Goal: Contribute content: Add original content to the website for others to see

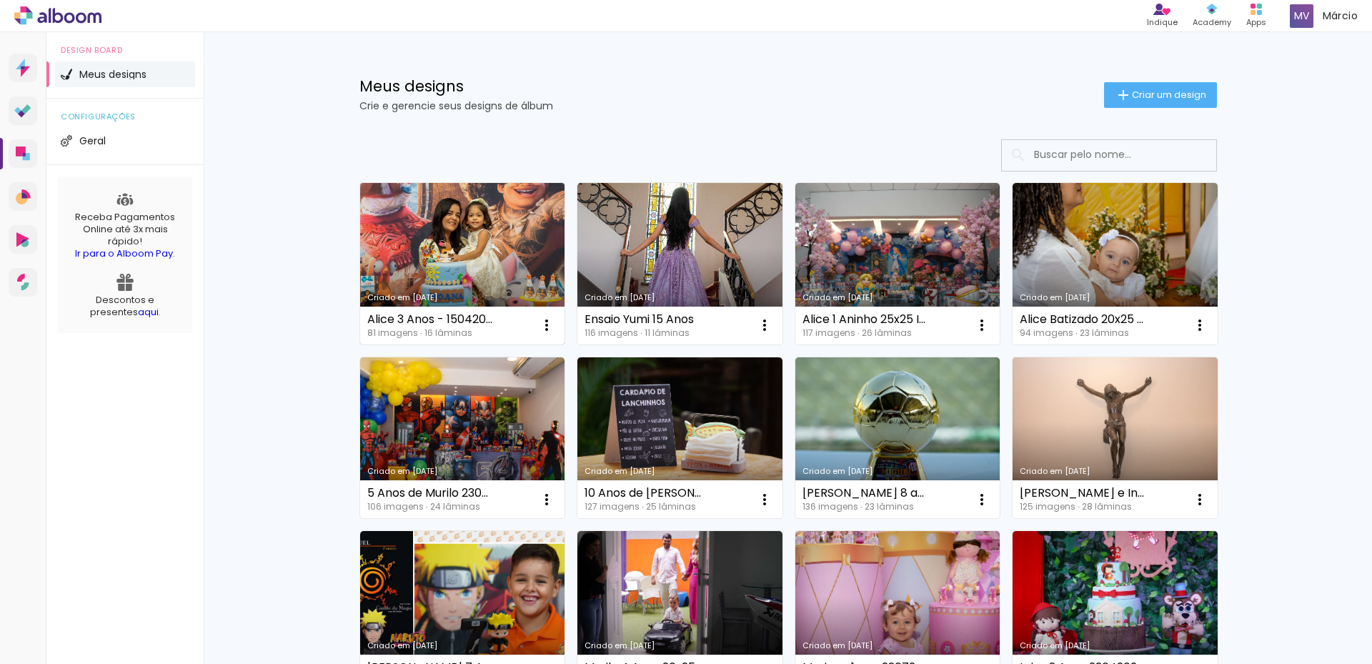
click at [453, 244] on link "Criado em [DATE]" at bounding box center [462, 263] width 205 height 161
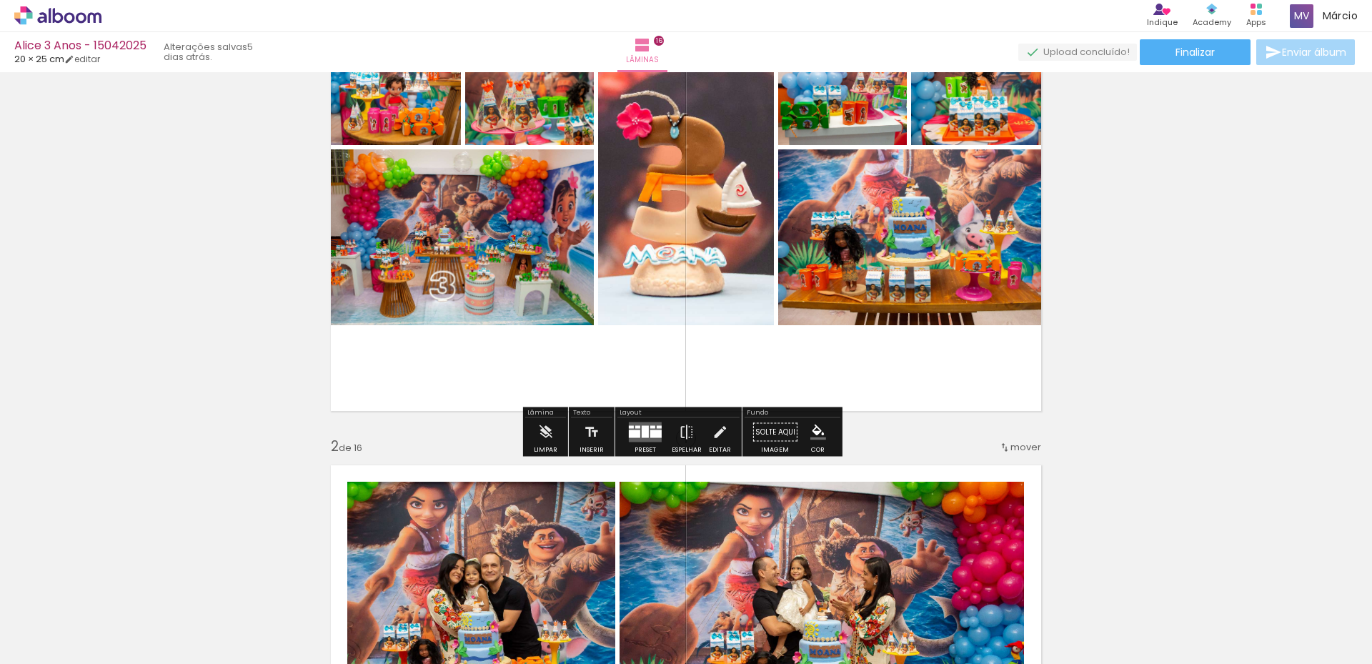
scroll to position [143, 0]
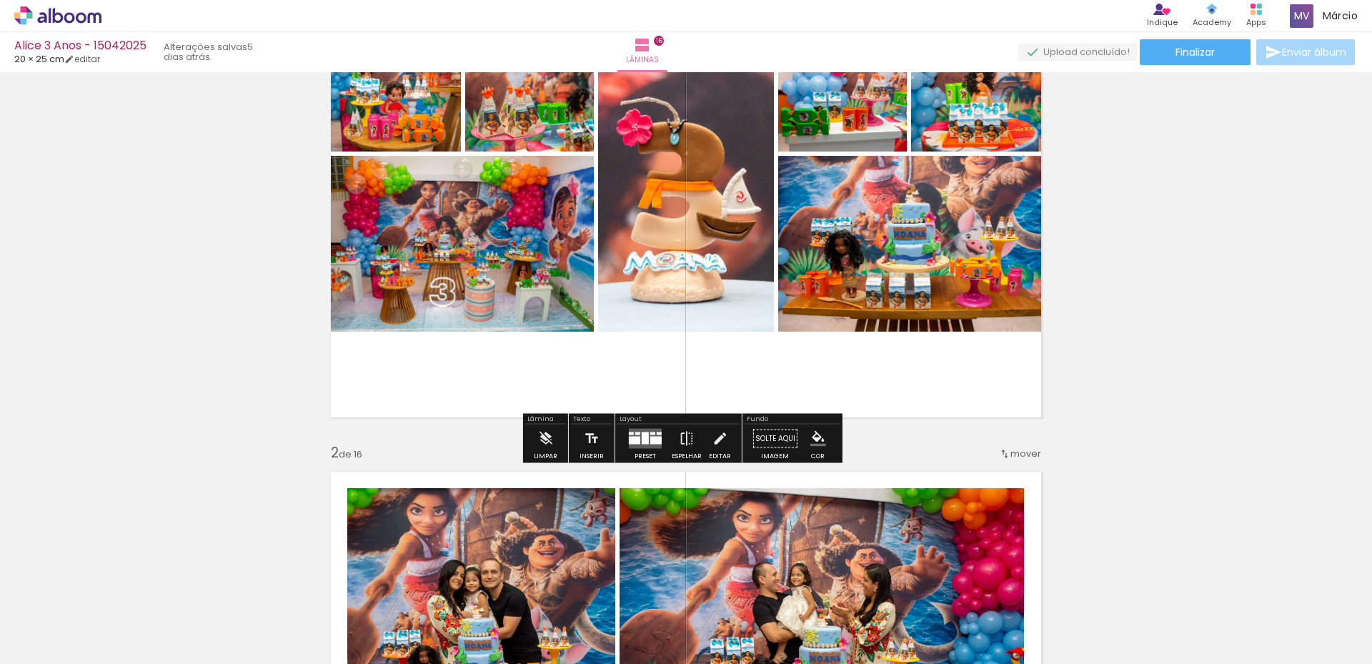
click at [456, 222] on quentale-photo at bounding box center [458, 244] width 272 height 176
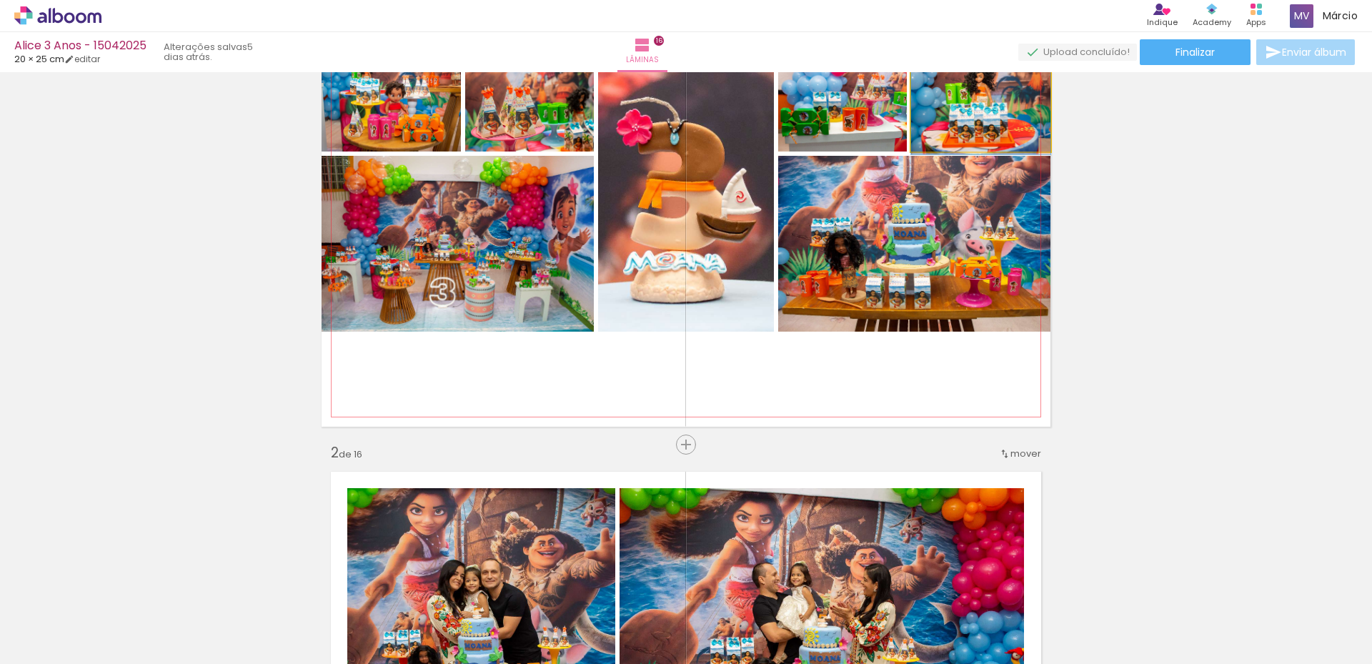
click at [978, 121] on quentale-photo at bounding box center [980, 108] width 139 height 86
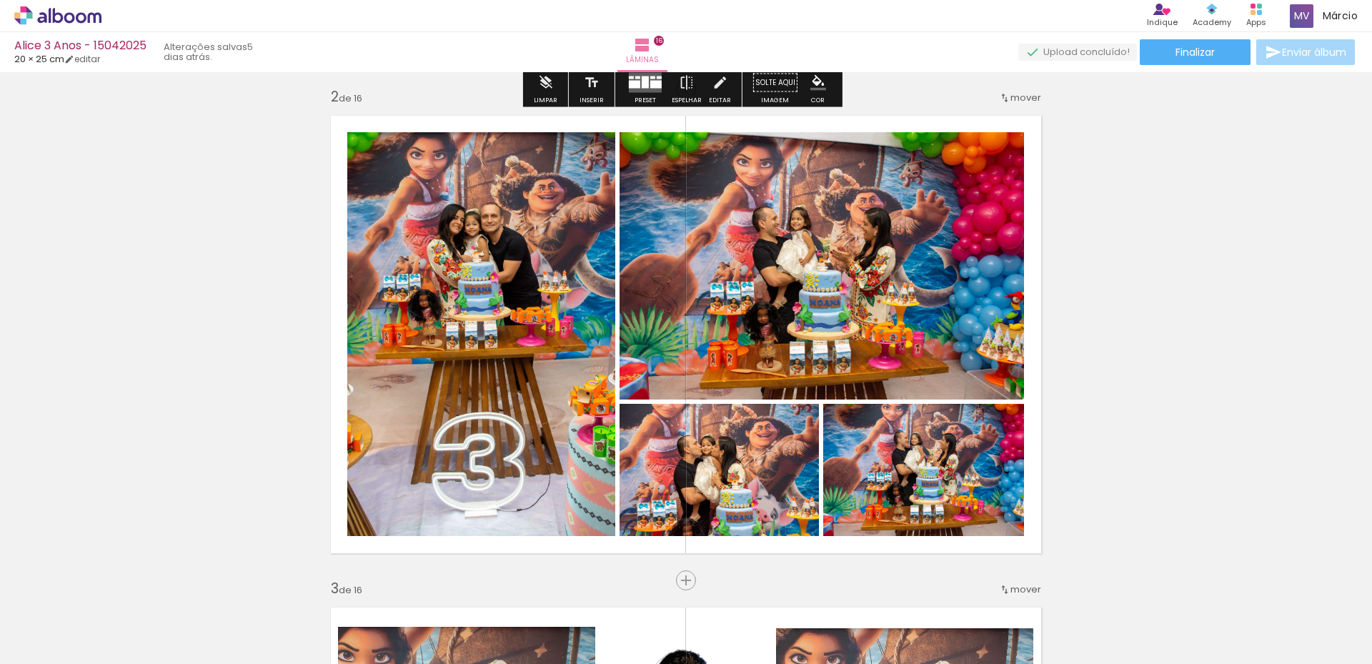
scroll to position [500, 0]
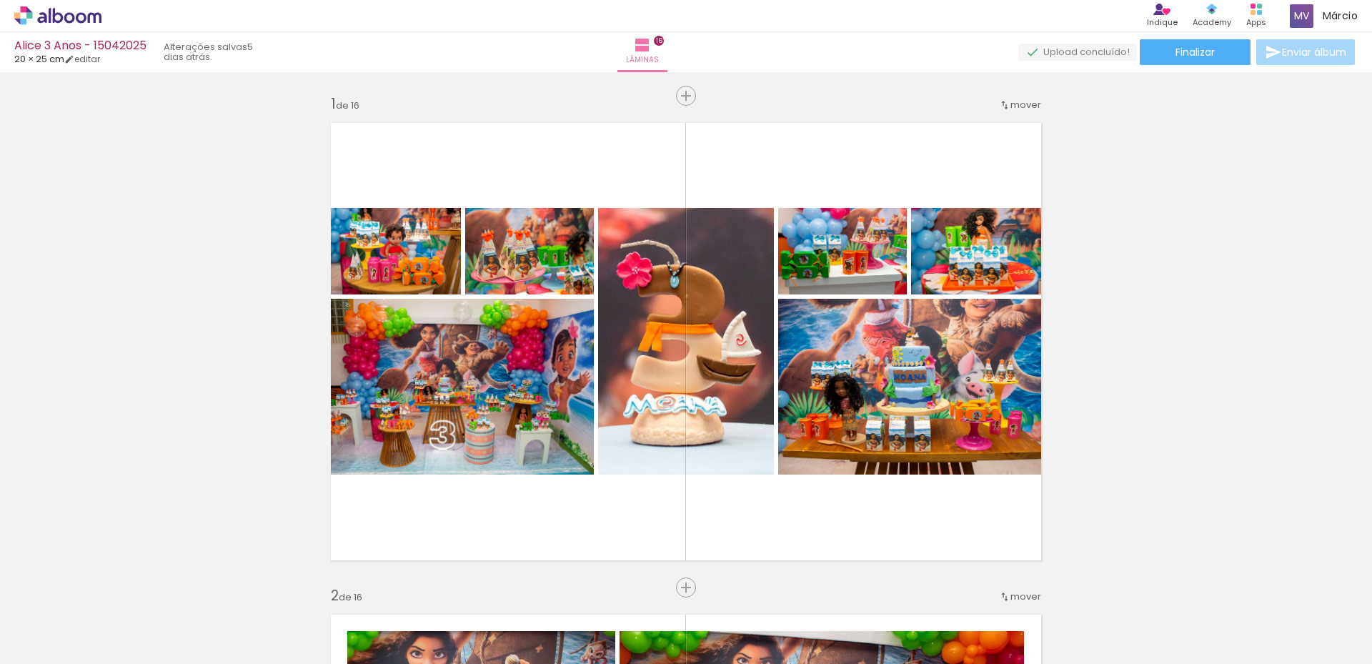
scroll to position [500, 0]
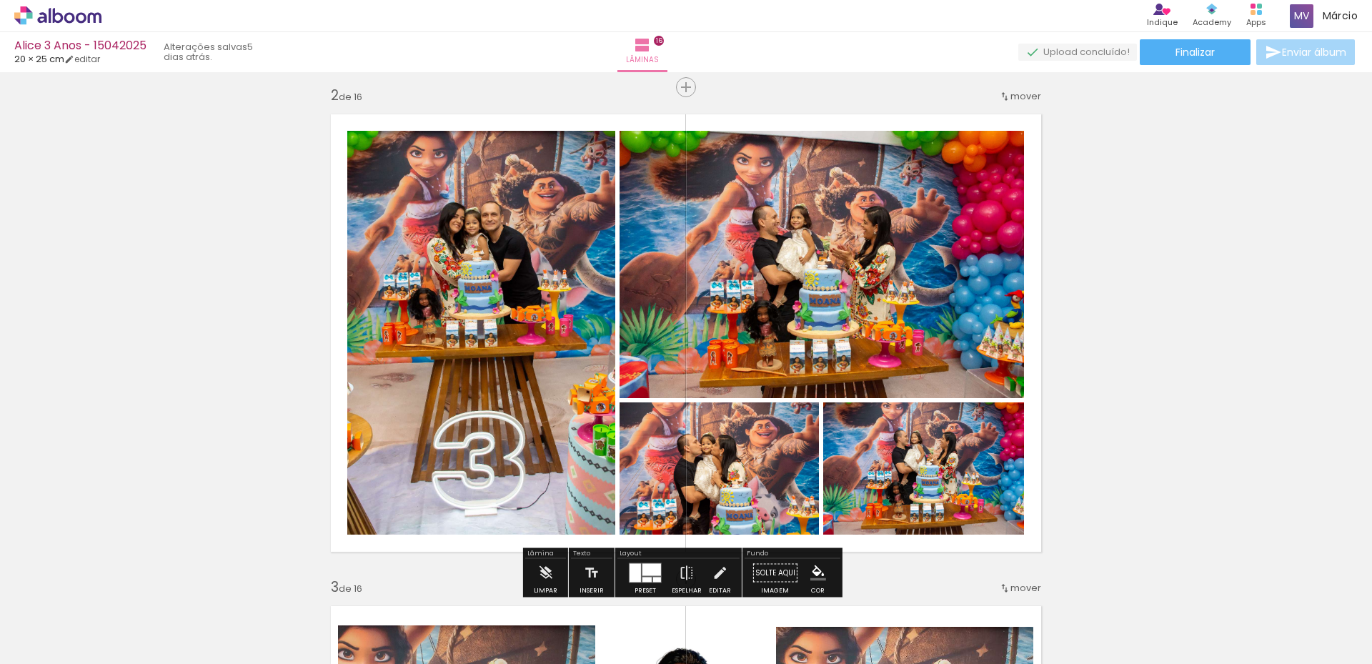
click at [54, 642] on span "Adicionar Fotos" at bounding box center [50, 645] width 43 height 16
click at [0, 0] on input "file" at bounding box center [0, 0] width 0 height 0
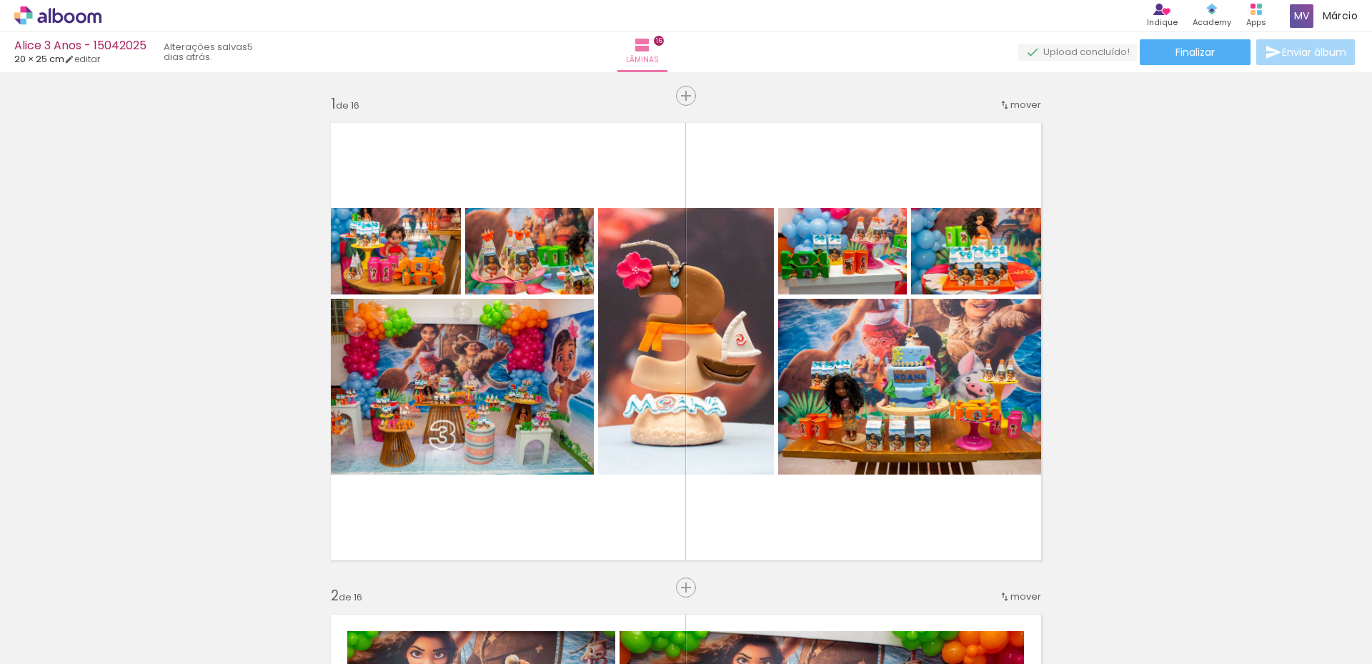
scroll to position [500, 0]
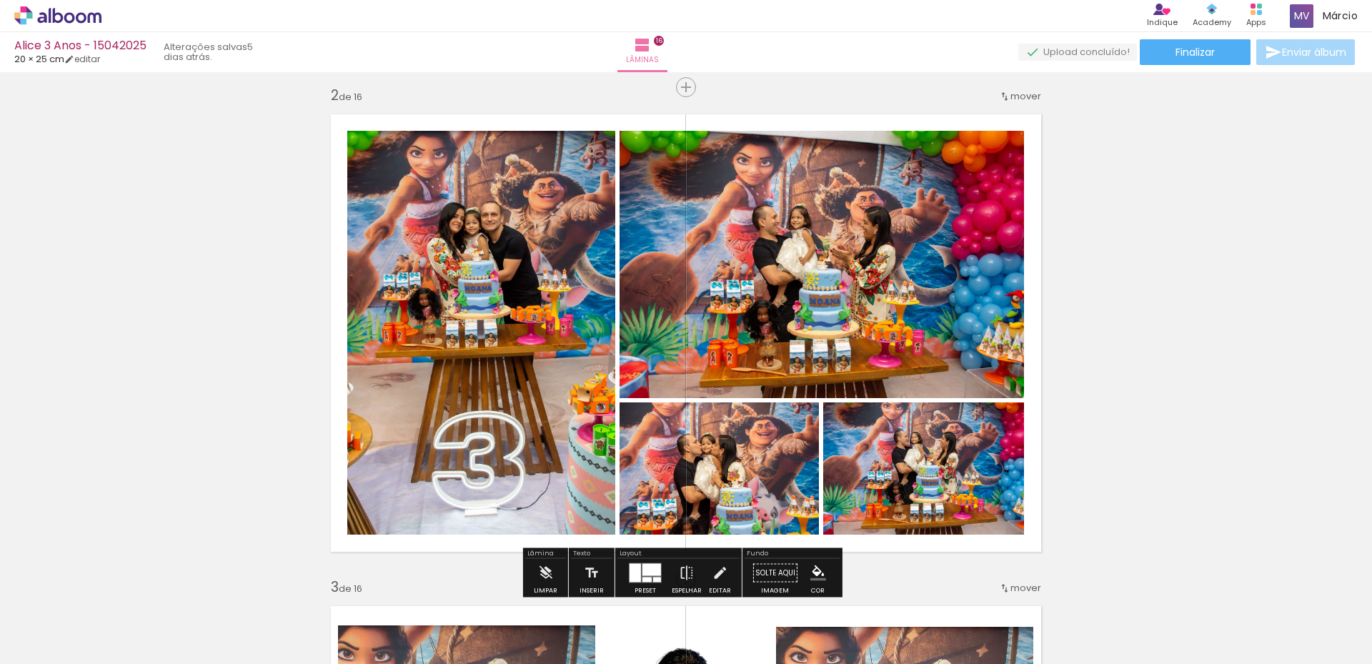
click at [43, 640] on span "Adicionar Fotos" at bounding box center [50, 645] width 43 height 16
click at [0, 0] on input "file" at bounding box center [0, 0] width 0 height 0
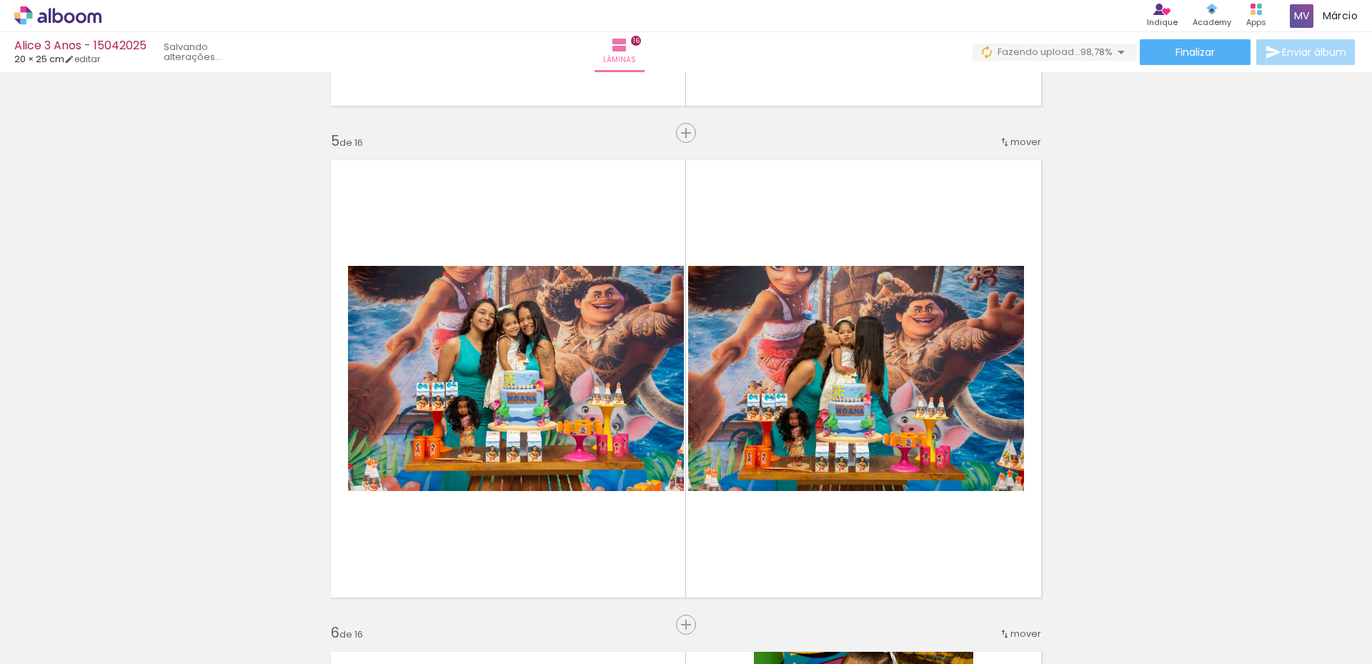
scroll to position [0, 5312]
click at [1328, 615] on div at bounding box center [1314, 615] width 34 height 71
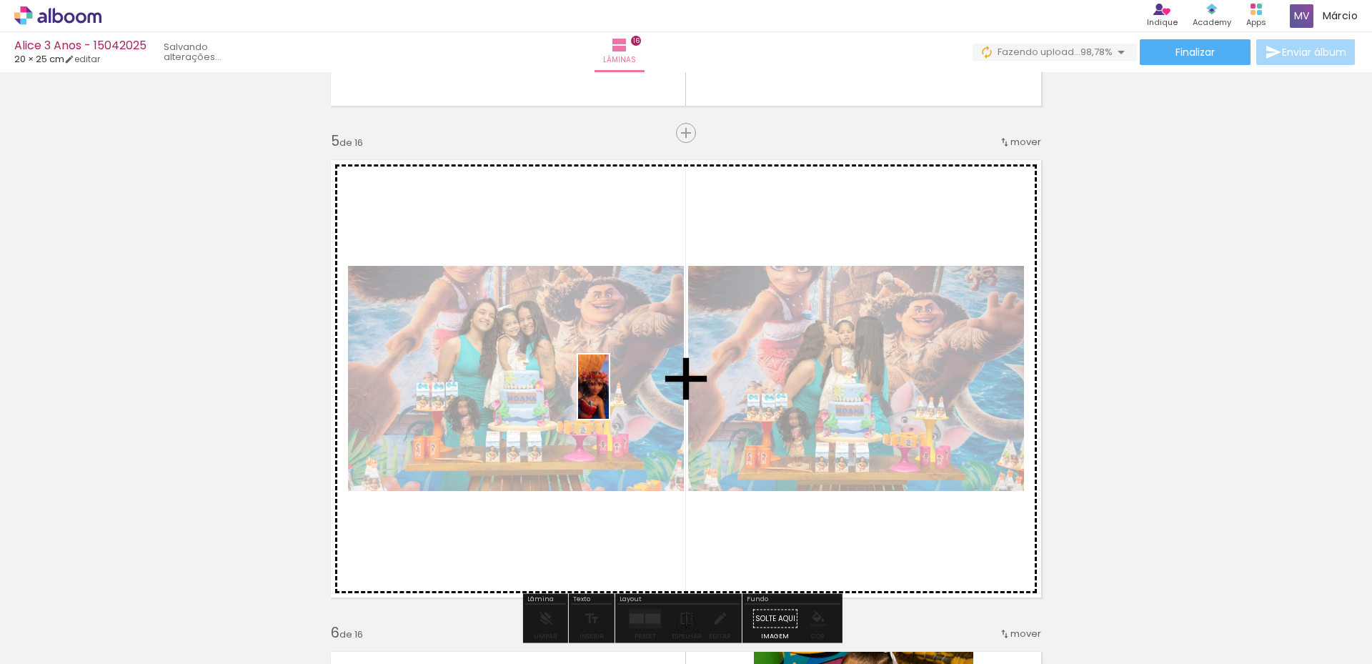
drag, startPoint x: 1321, startPoint y: 620, endPoint x: 621, endPoint y: 397, distance: 734.0
click at [621, 397] on quentale-workspace at bounding box center [686, 332] width 1372 height 664
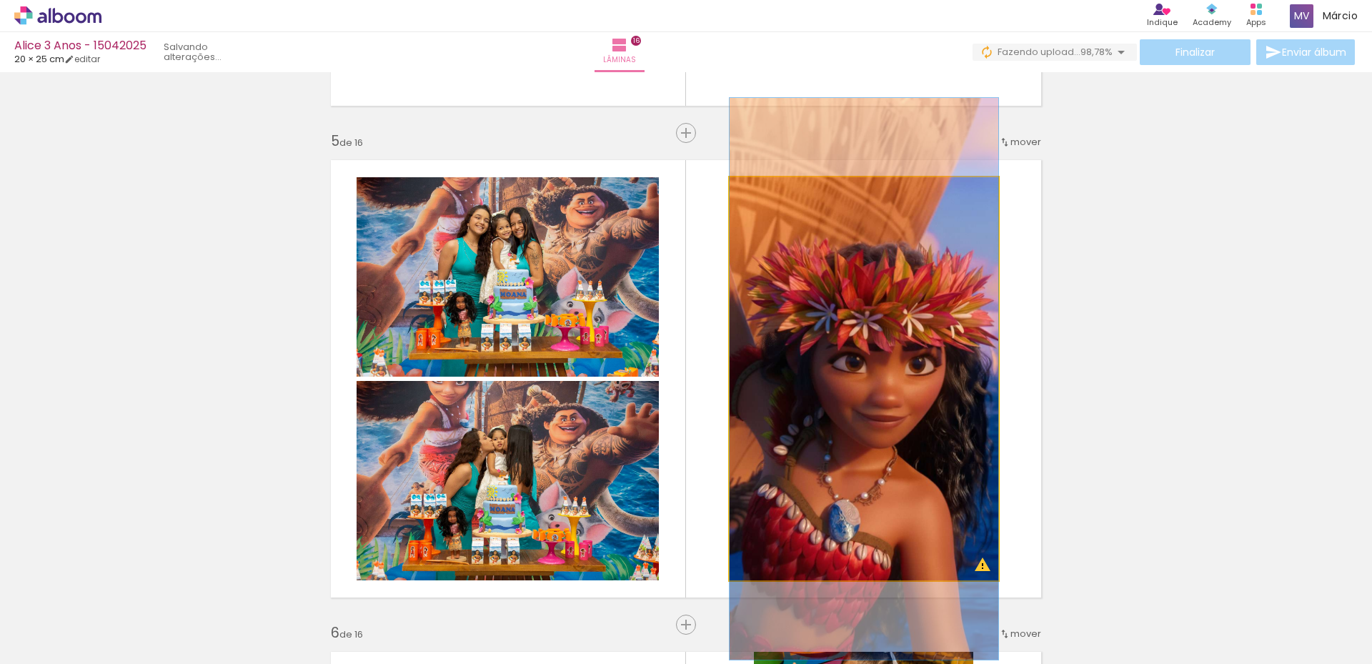
click at [824, 249] on quentale-photo at bounding box center [864, 378] width 269 height 403
click at [802, 267] on quentale-photo at bounding box center [864, 378] width 269 height 403
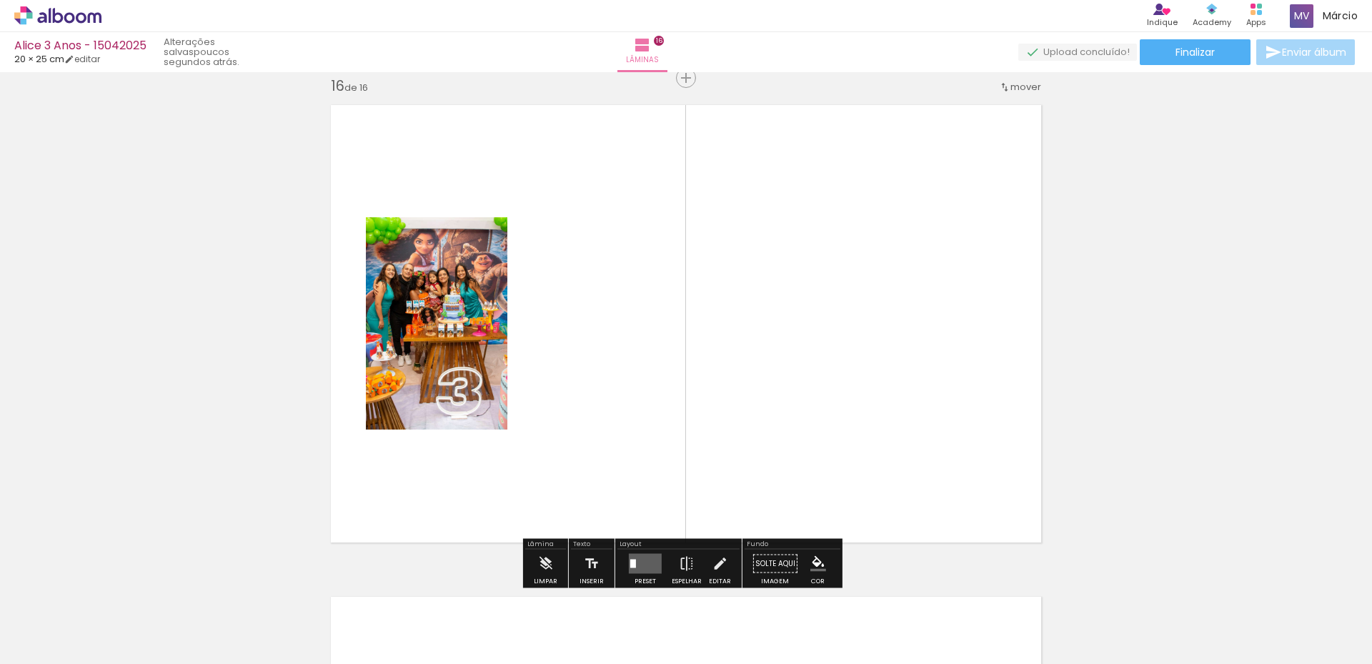
scroll to position [7339, 0]
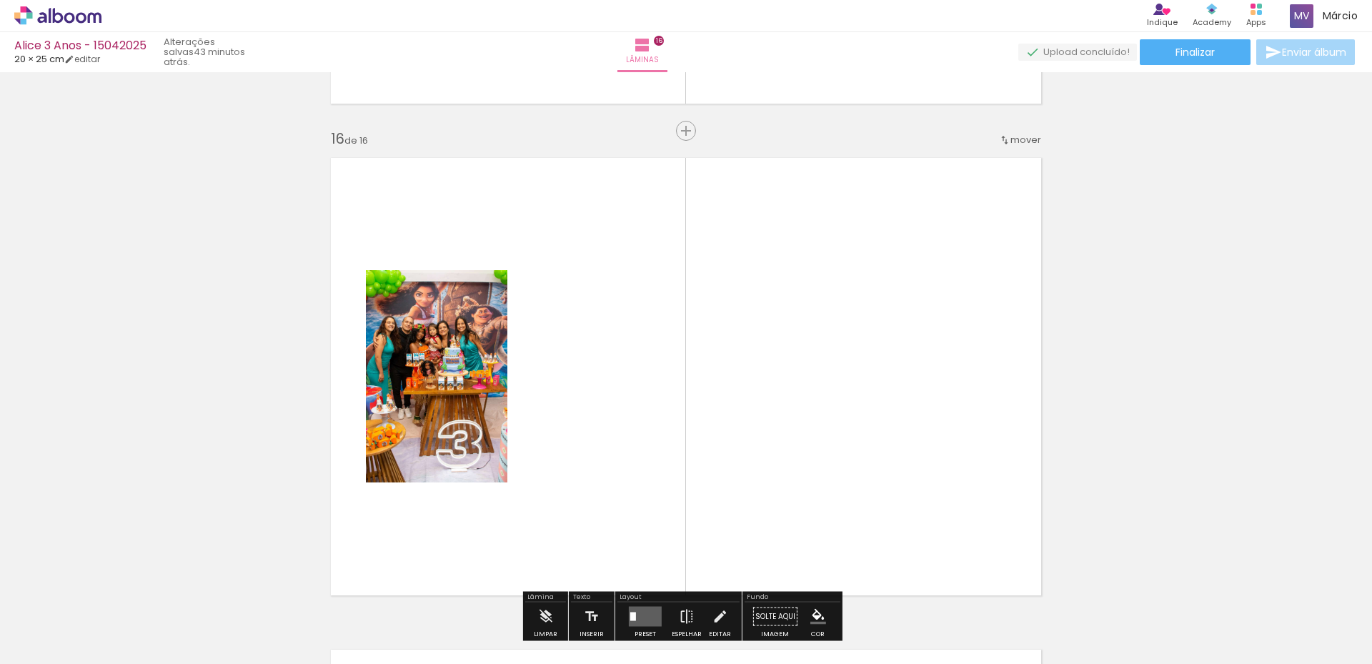
scroll to position [0, 5312]
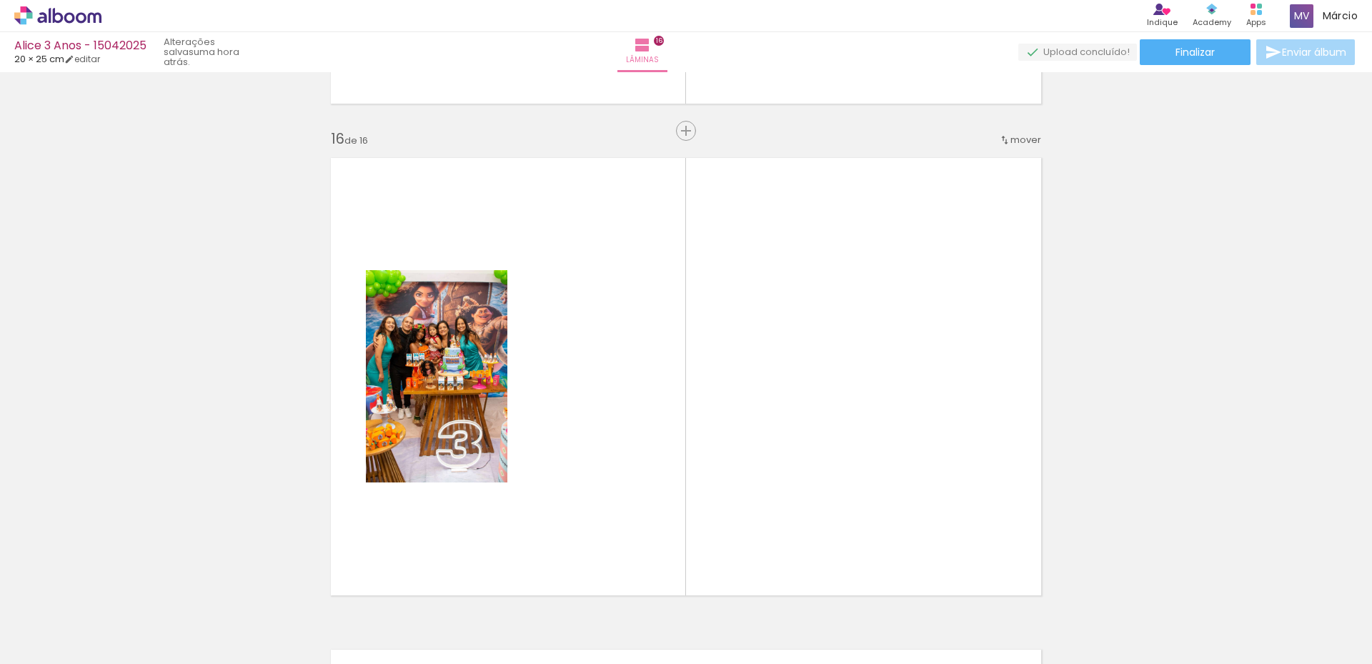
scroll to position [0, 5312]
